Goal: Task Accomplishment & Management: Use online tool/utility

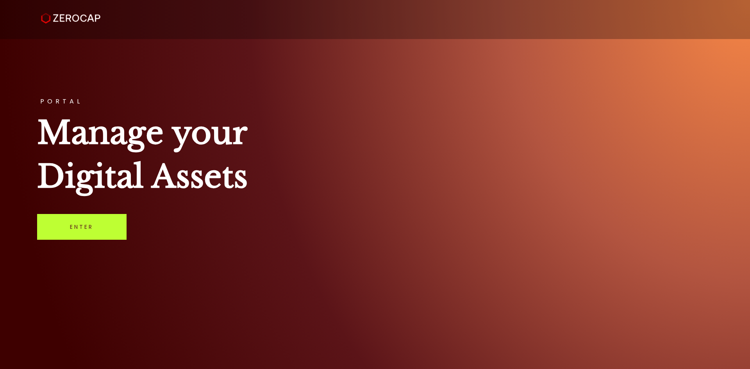
drag, startPoint x: 83, startPoint y: 209, endPoint x: 82, endPoint y: 223, distance: 13.7
click at [83, 217] on div "PORTAL Manage your Digital Assets Enter" at bounding box center [375, 184] width 750 height 369
click at [99, 224] on link "Enter" at bounding box center [81, 227] width 89 height 26
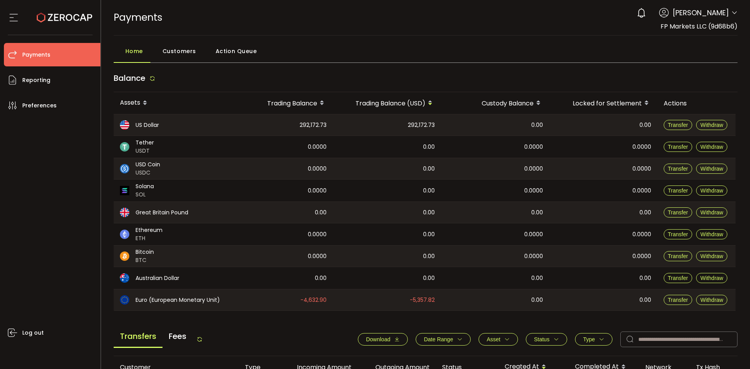
scroll to position [275, 0]
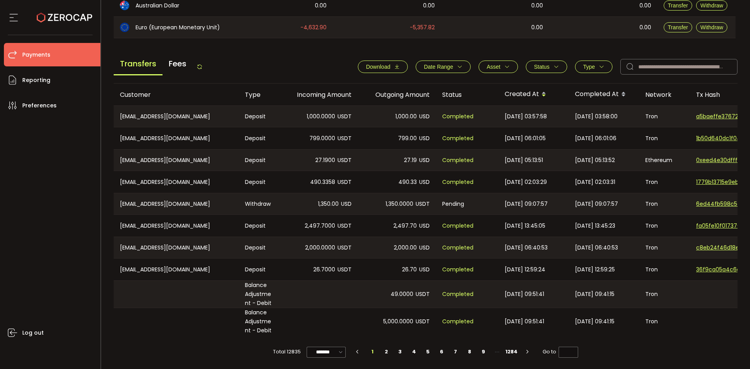
scroll to position [275, 0]
